Goal: Task Accomplishment & Management: Complete application form

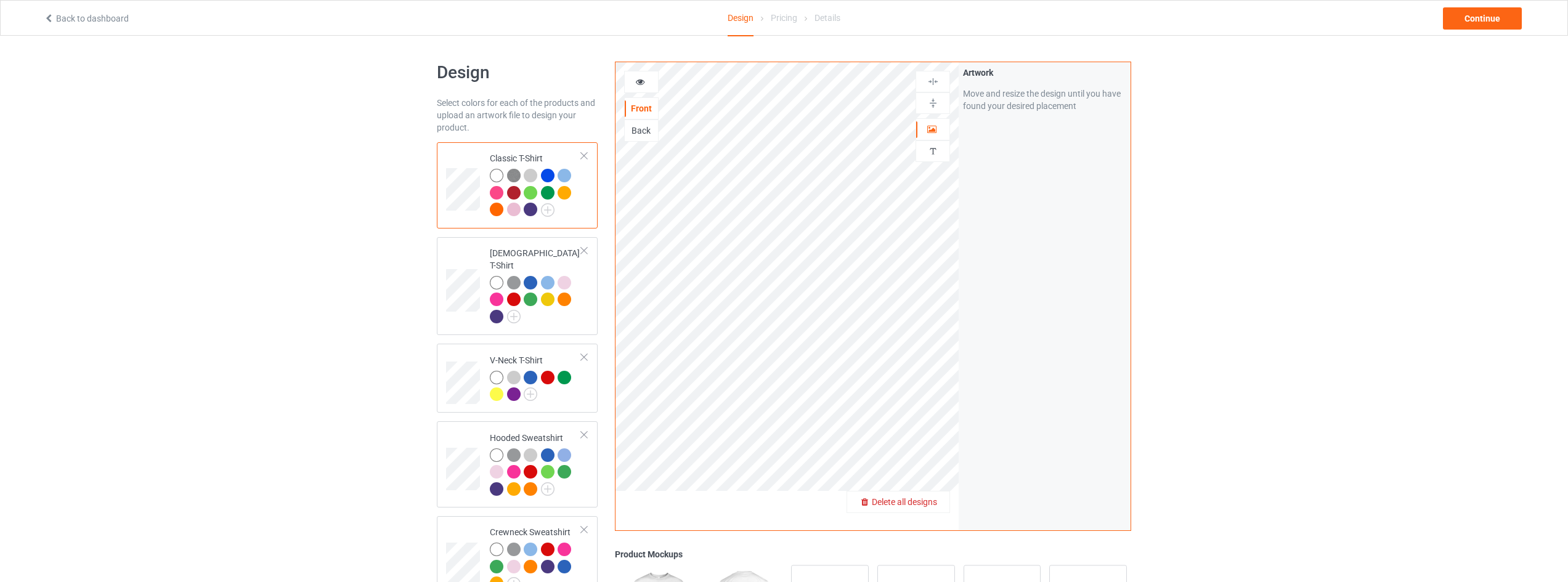
click at [933, 500] on span "Delete all designs" at bounding box center [904, 502] width 65 height 10
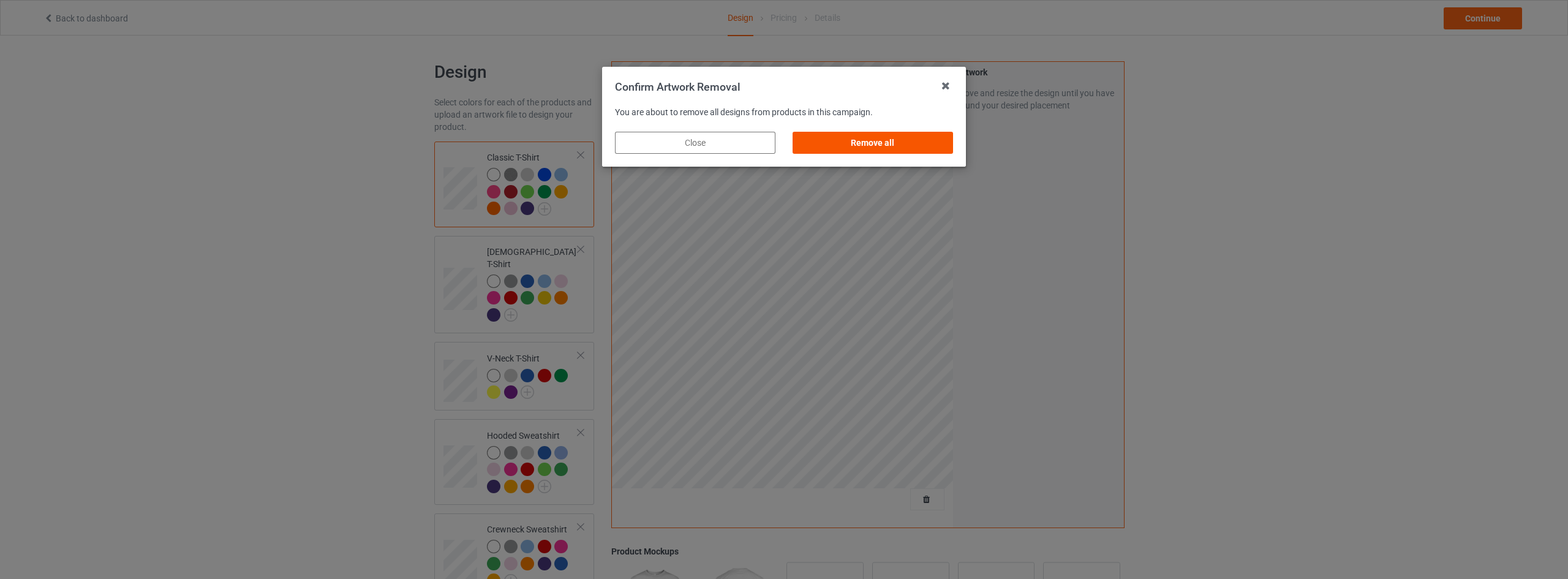
click at [893, 134] on div "Remove all" at bounding box center [872, 142] width 160 height 22
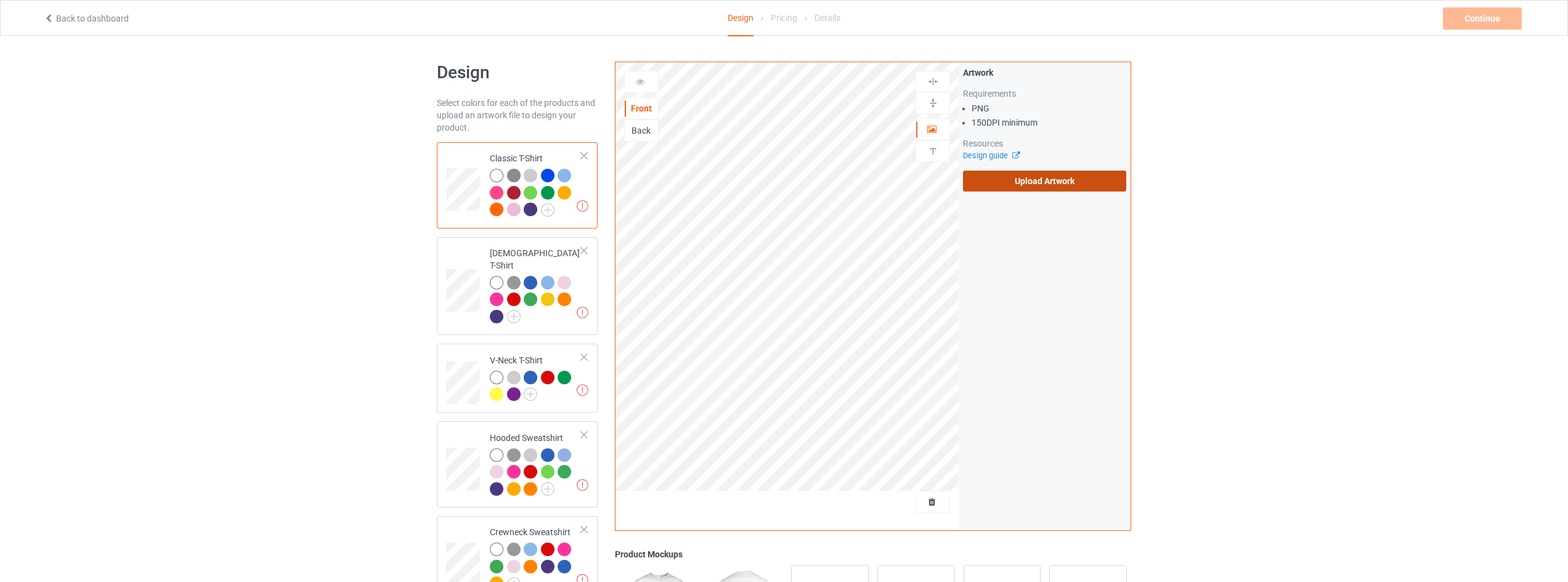
click at [1027, 184] on label "Upload Artwork" at bounding box center [1045, 181] width 164 height 21
click at [0, 0] on input "Upload Artwork" at bounding box center [0, 0] width 0 height 0
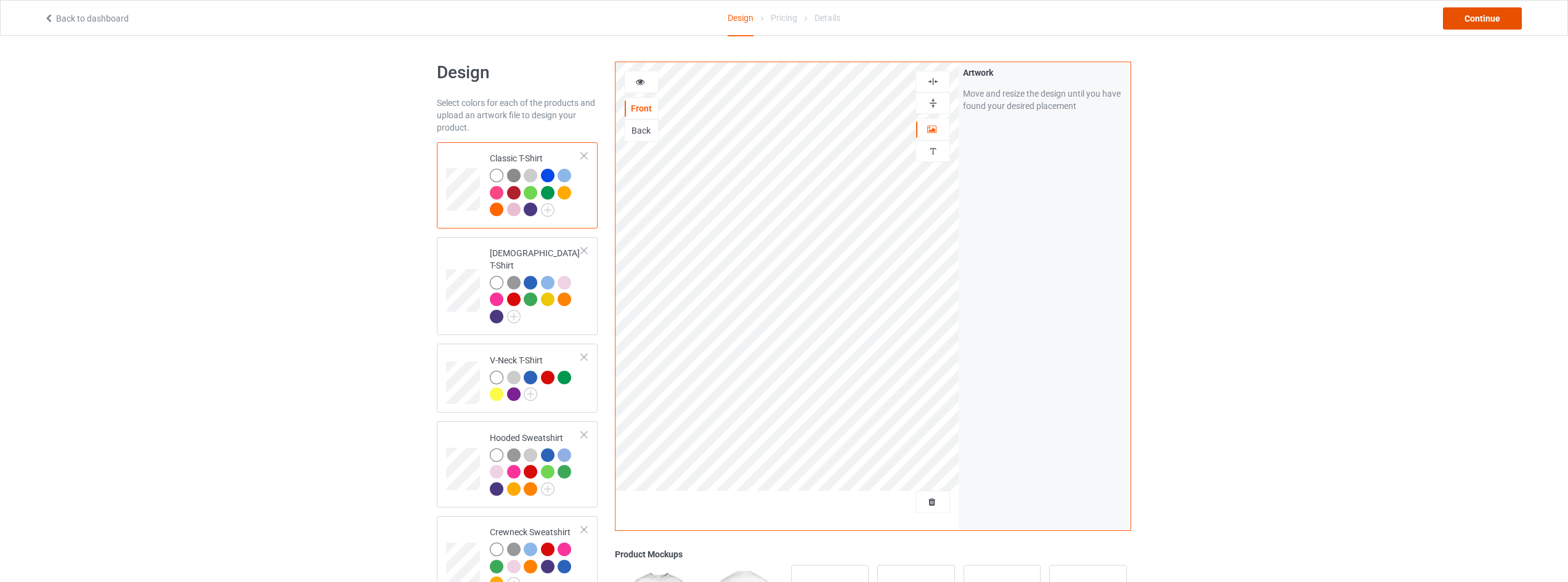
click at [1488, 19] on div "Continue" at bounding box center [1482, 18] width 78 height 22
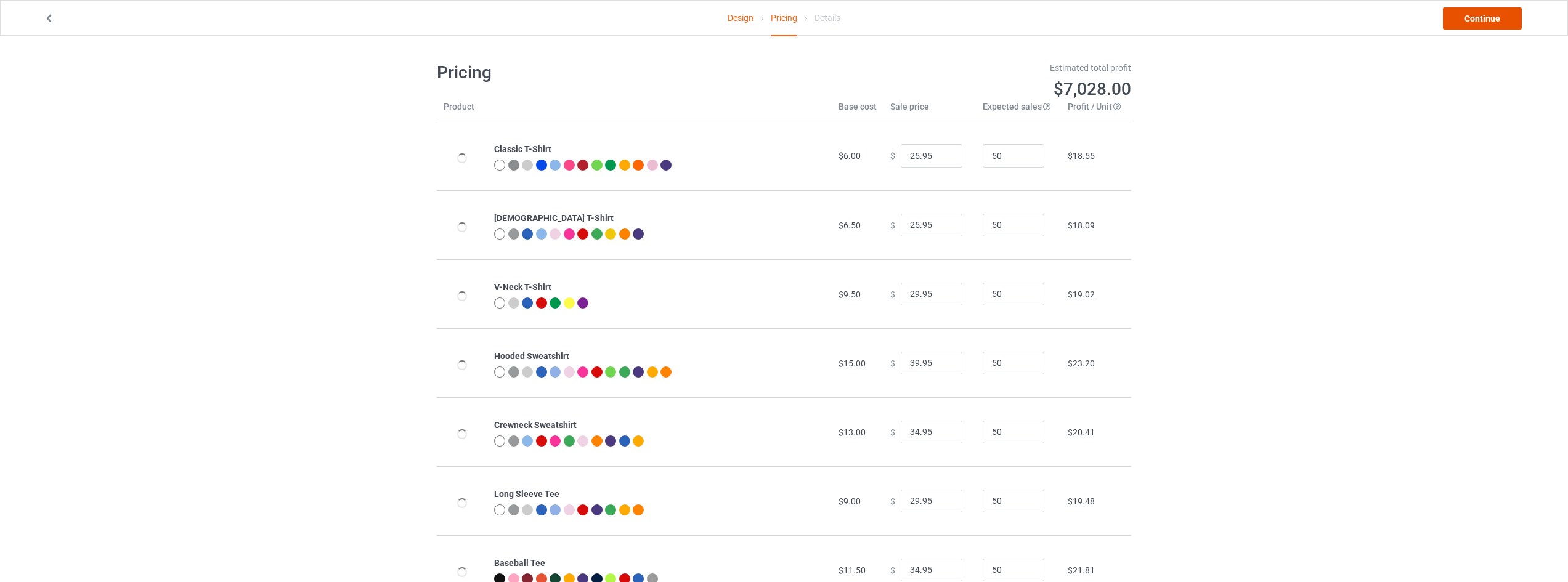
click at [1485, 19] on link "Continue" at bounding box center [1482, 18] width 78 height 22
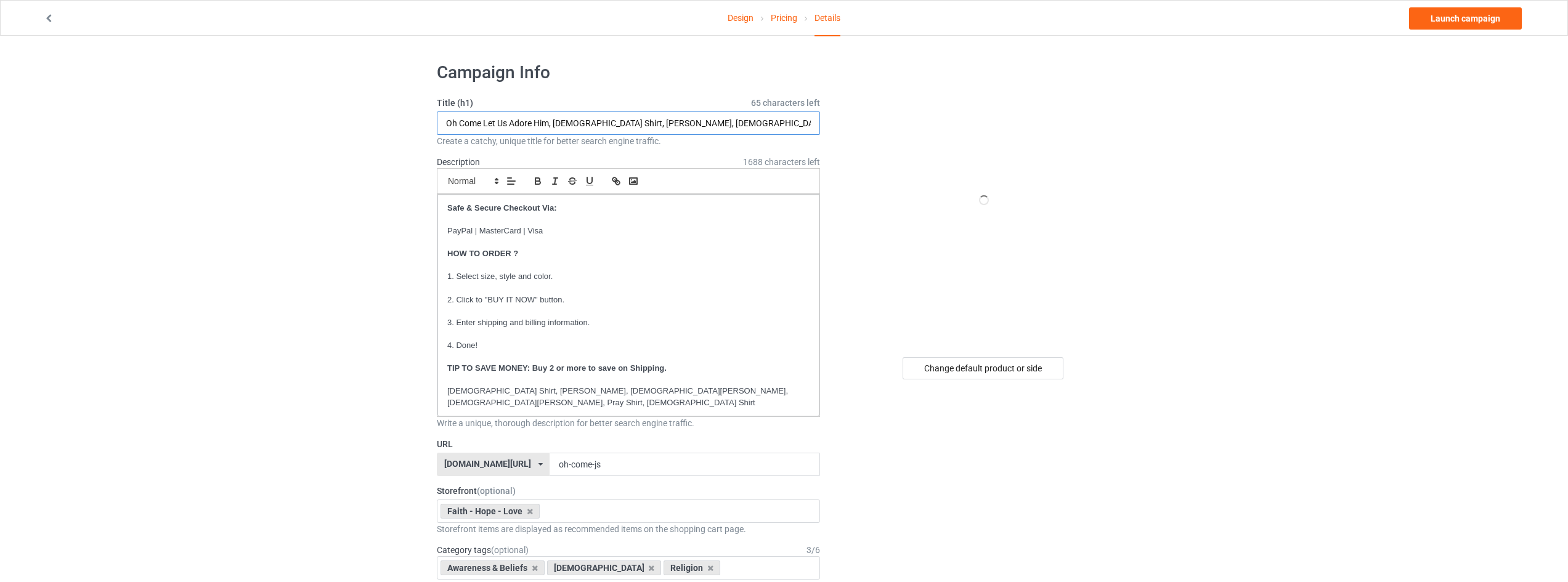
click at [551, 126] on input "Oh Come Let Us Adore Him, [DEMOGRAPHIC_DATA] Shirt, [PERSON_NAME], [DEMOGRAPHIC…" at bounding box center [628, 123] width 383 height 24
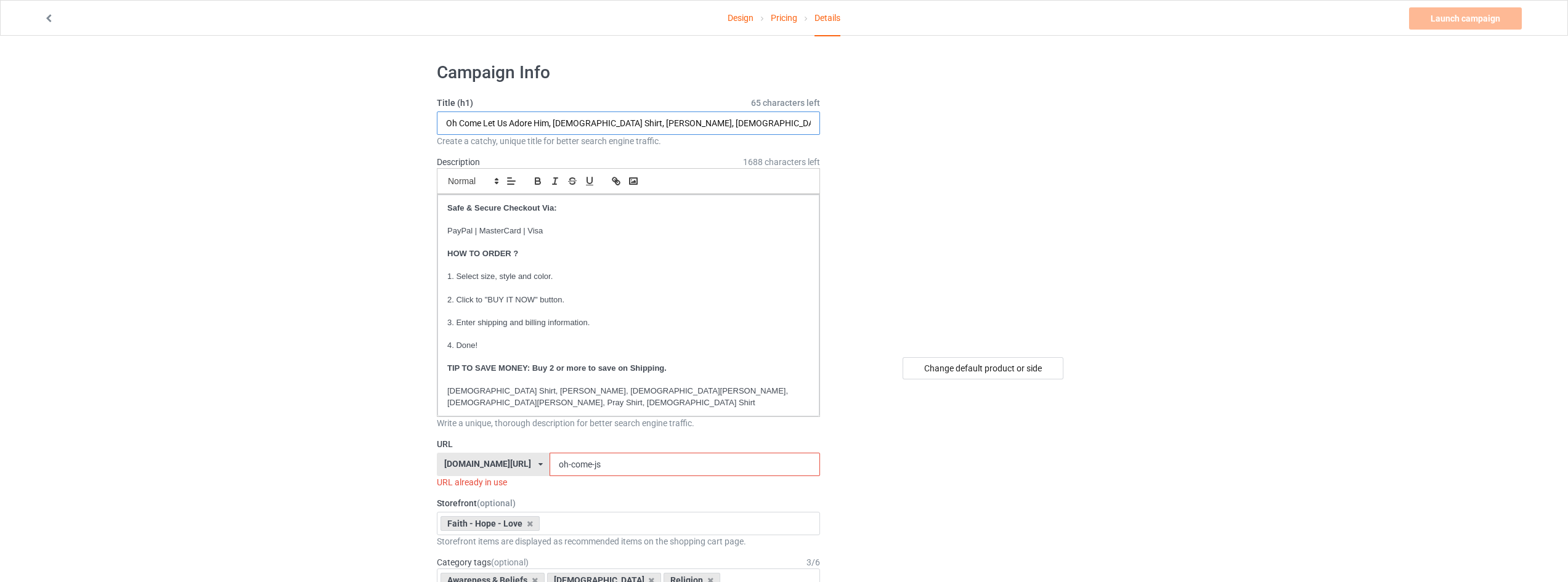
drag, startPoint x: 549, startPoint y: 126, endPoint x: 233, endPoint y: 132, distance: 316.1
paste input "[DEMOGRAPHIC_DATA][PERSON_NAME] Pumpkin Fall Flowers Autumn [DATE]"
type input "[DEMOGRAPHIC_DATA][PERSON_NAME] Pumpkin Fall Flowers Autumn [DATE], God Shirt, …"
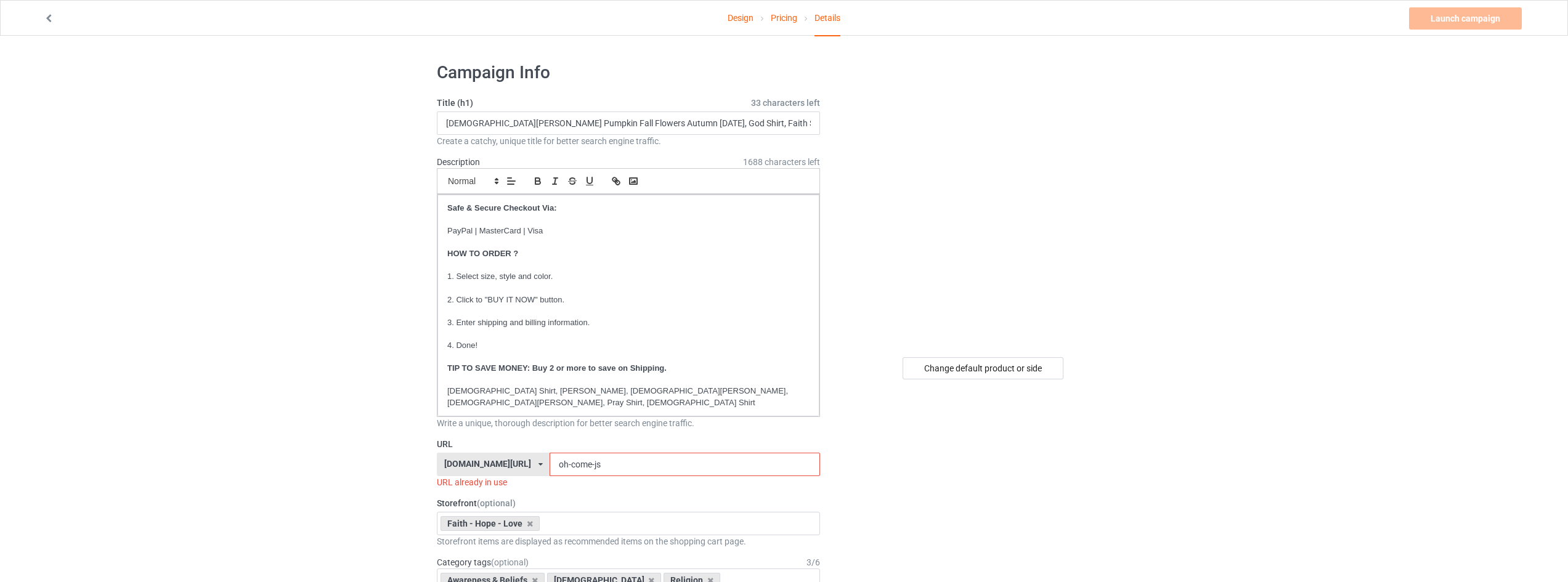
drag, startPoint x: 643, startPoint y: 454, endPoint x: 634, endPoint y: 454, distance: 9.0
click at [634, 454] on input "oh-come-js" at bounding box center [684, 464] width 270 height 24
drag, startPoint x: 601, startPoint y: 454, endPoint x: 451, endPoint y: 454, distance: 150.0
click at [451, 454] on div "[DOMAIN_NAME][URL] [DOMAIN_NAME][URL] [DOMAIN_NAME][URL] [DOMAIN_NAME][URL] [DO…" at bounding box center [628, 464] width 383 height 24
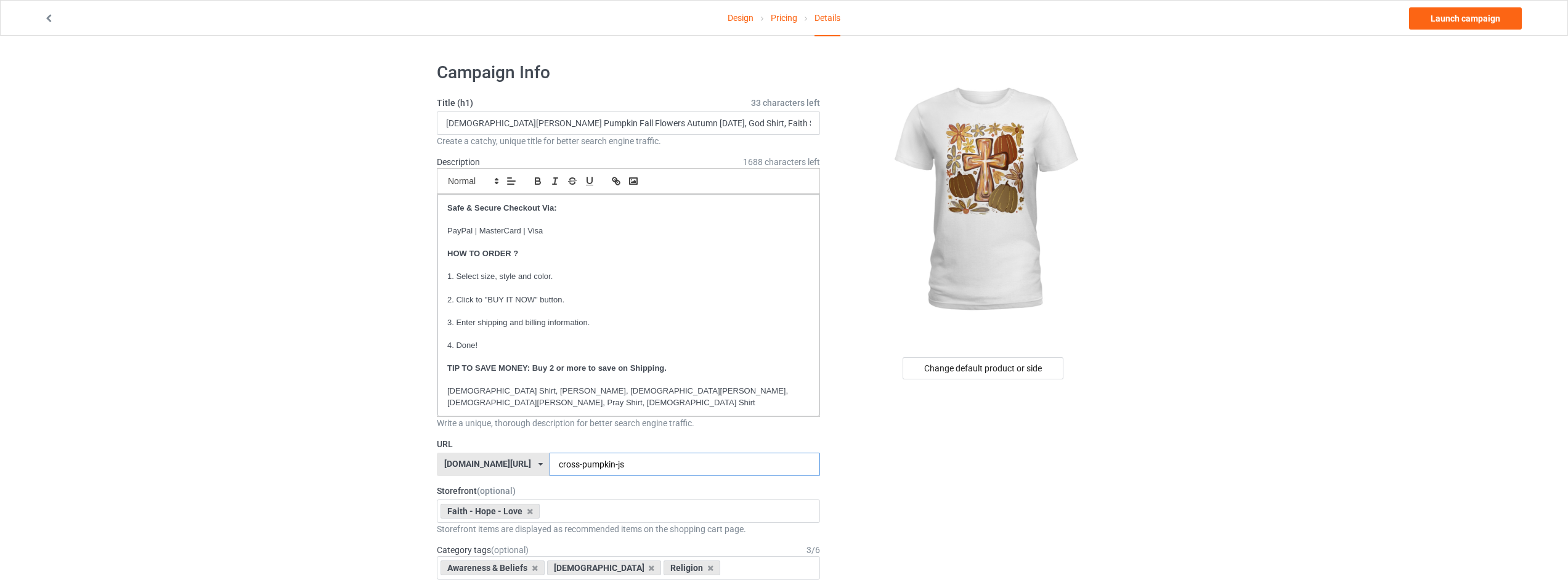
type input "cross-pumpkin-js"
click at [1464, 16] on link "Launch campaign" at bounding box center [1465, 18] width 113 height 22
